Goal: Information Seeking & Learning: Learn about a topic

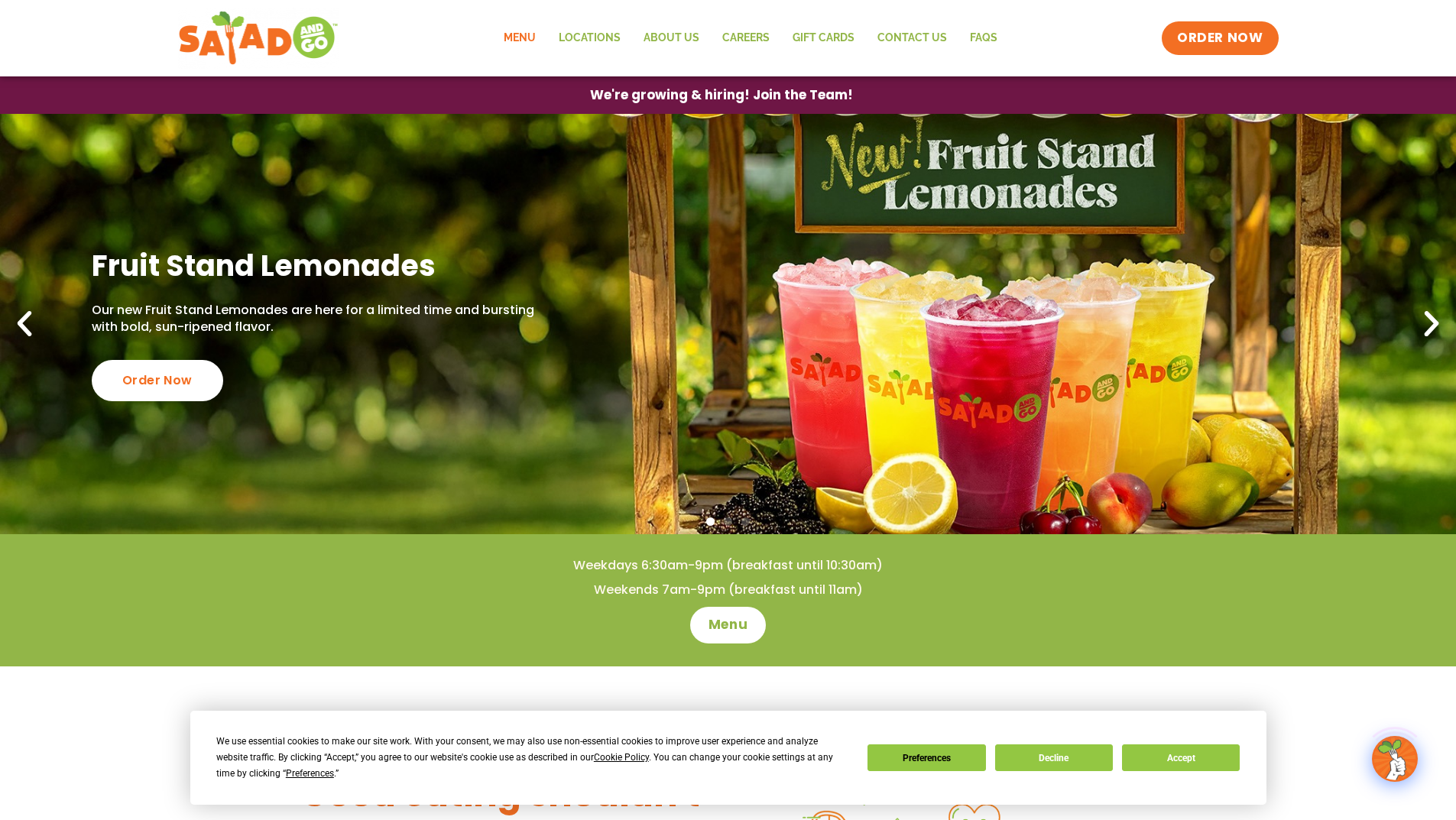
click at [516, 28] on link "Menu" at bounding box center [519, 38] width 55 height 35
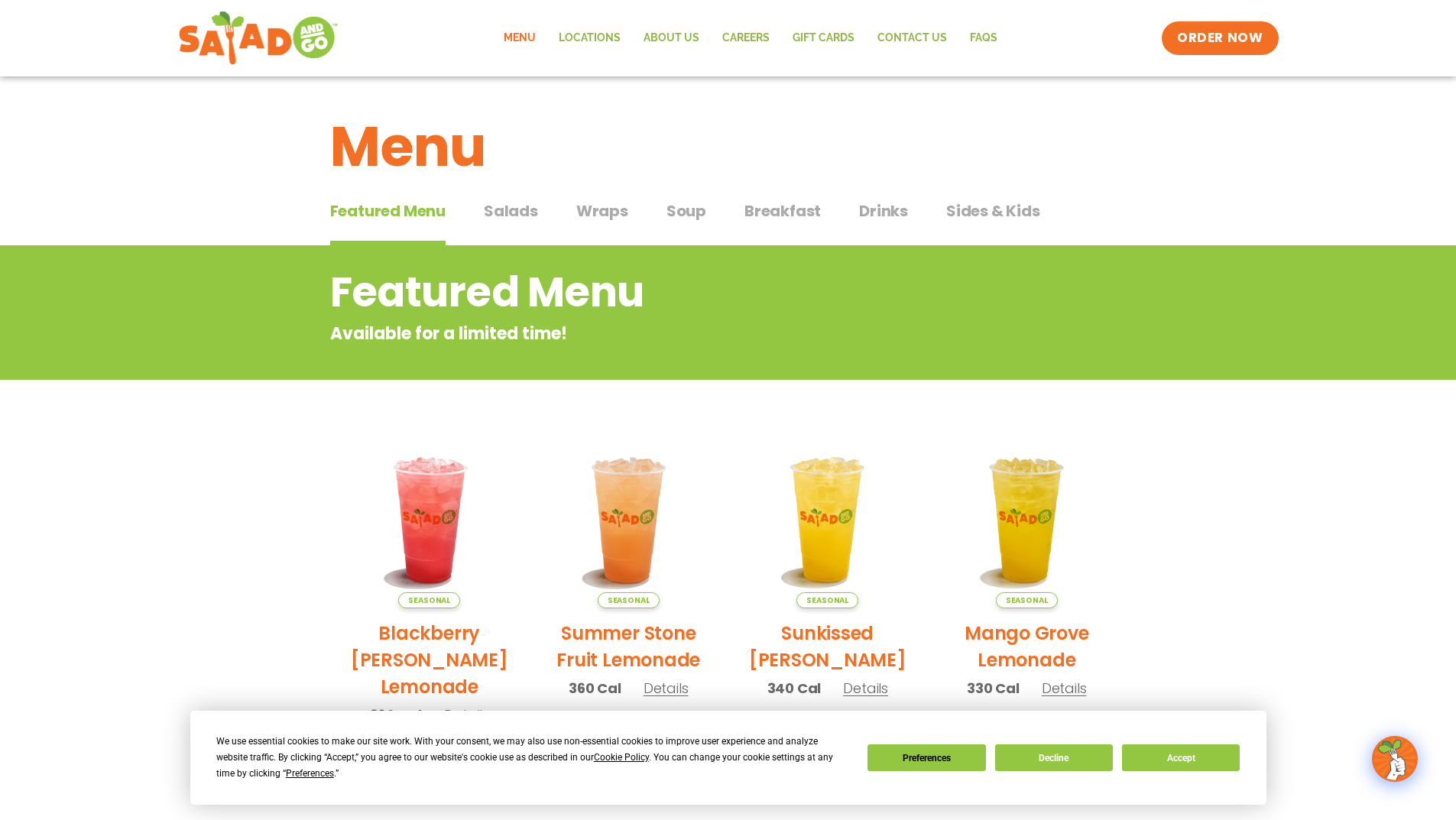
click at [601, 208] on span "Wraps" at bounding box center [602, 211] width 52 height 23
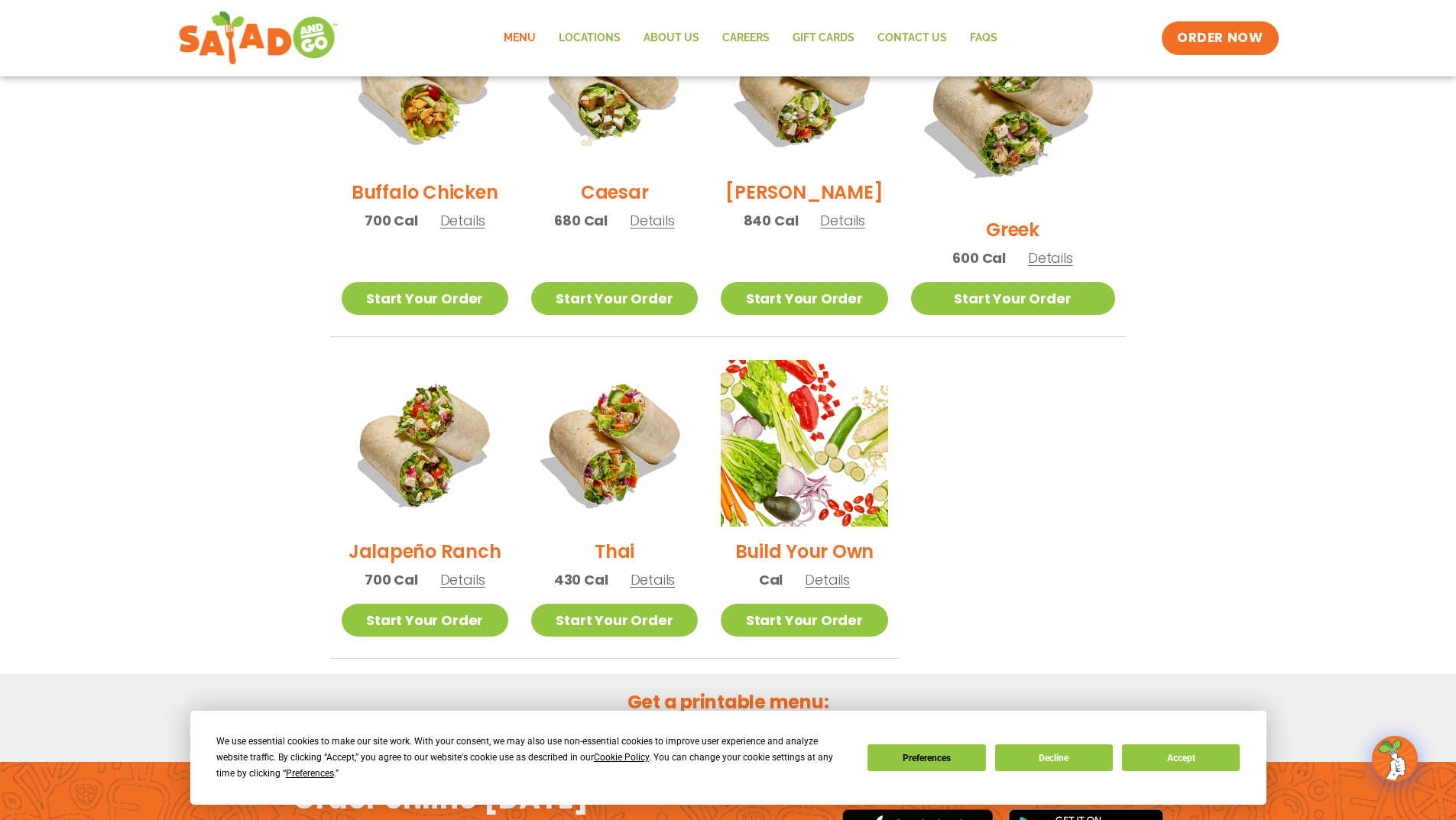
scroll to position [459, 0]
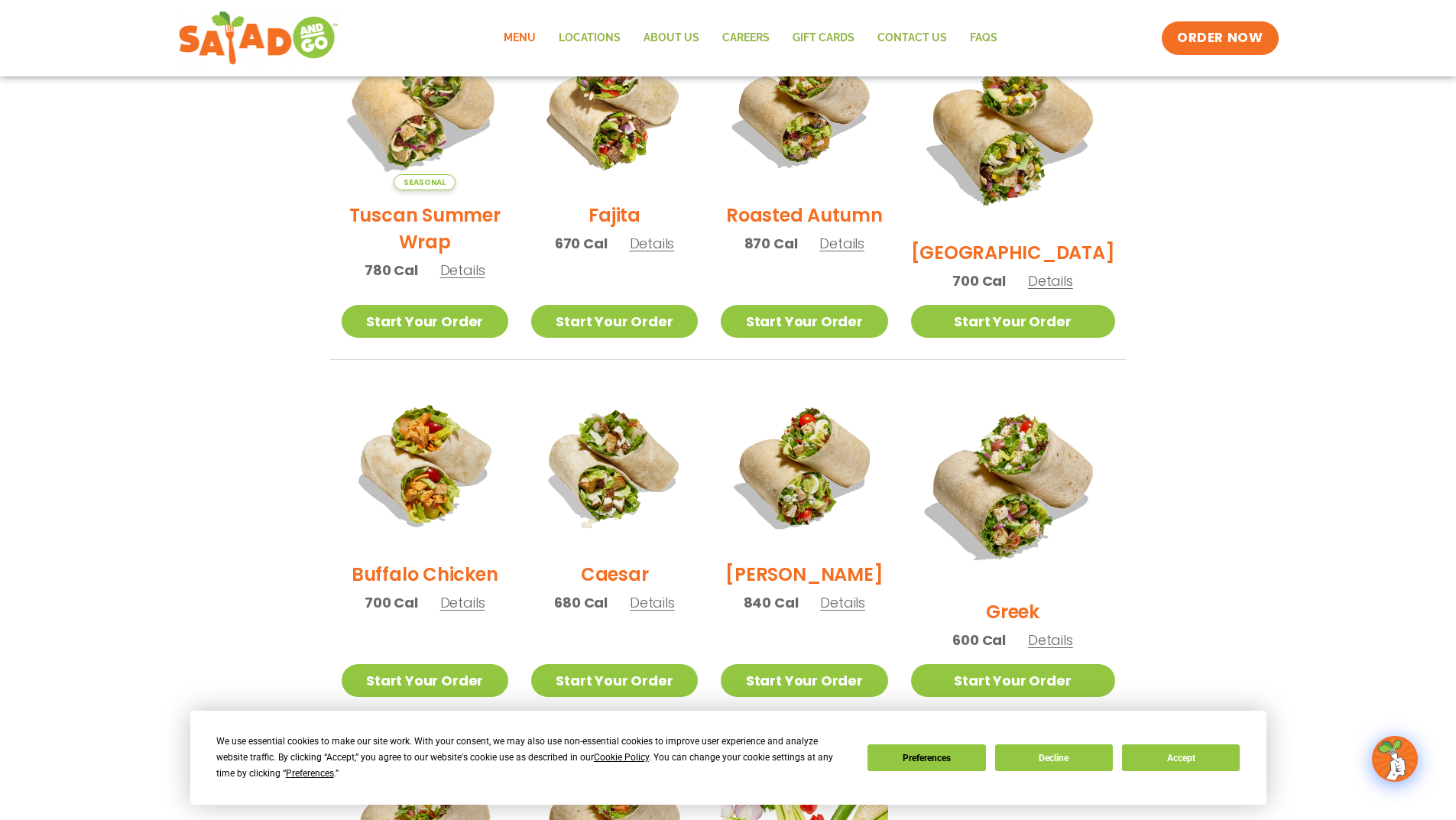
click at [454, 144] on img at bounding box center [425, 107] width 196 height 196
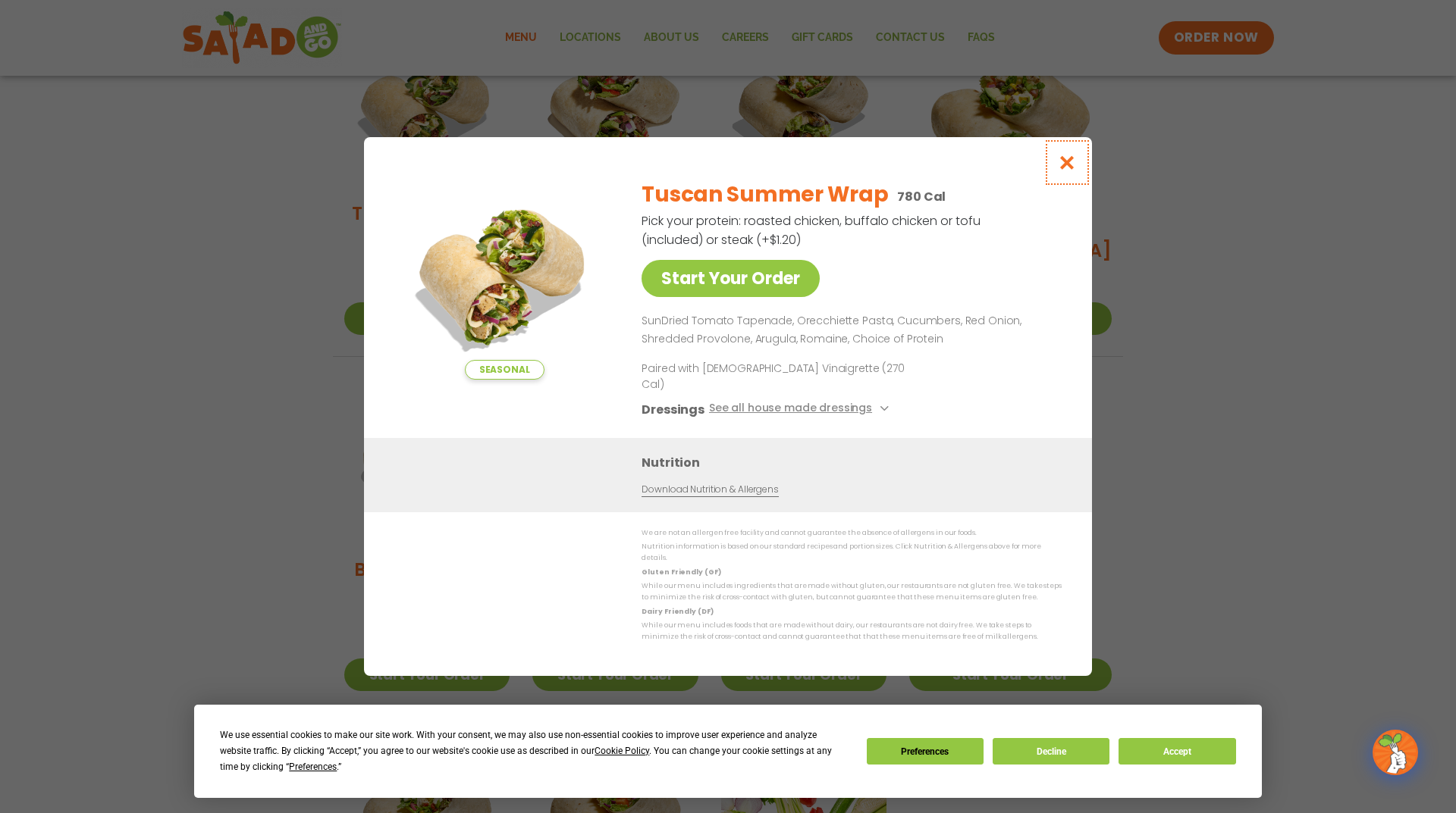
click at [1064, 170] on icon "Close modal" at bounding box center [1067, 162] width 19 height 16
